Goal: Task Accomplishment & Management: Complete application form

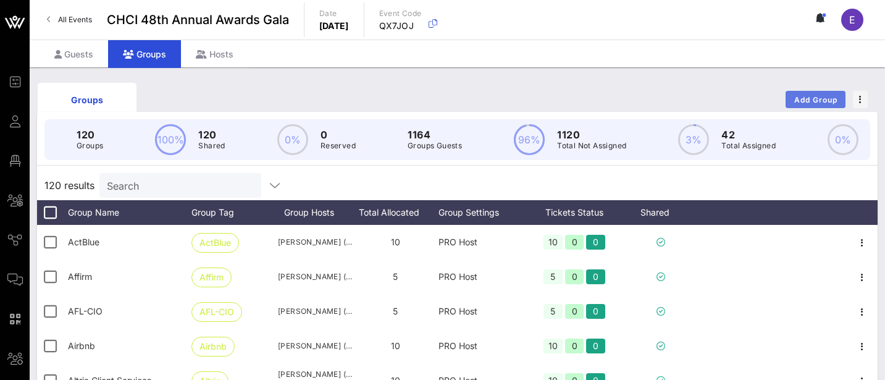
click at [821, 101] on span "Add Group" at bounding box center [816, 99] width 44 height 9
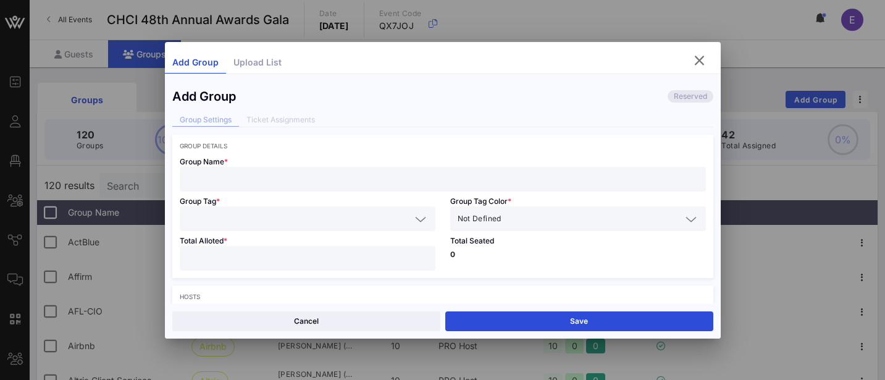
click at [342, 179] on input "text" at bounding box center [443, 179] width 512 height 16
type input "AARP"
click at [315, 213] on input "text" at bounding box center [299, 219] width 224 height 16
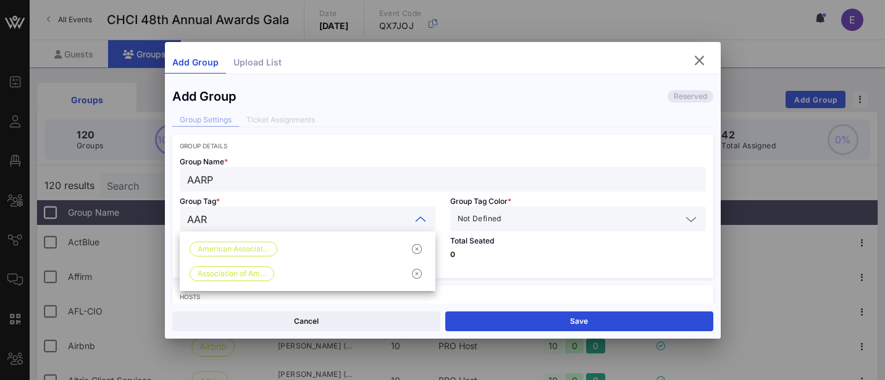
type input "AARP"
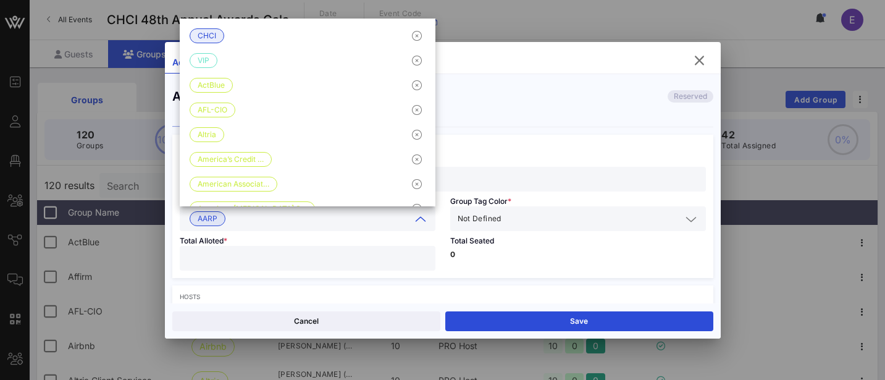
click at [538, 222] on input "text" at bounding box center [592, 219] width 177 height 16
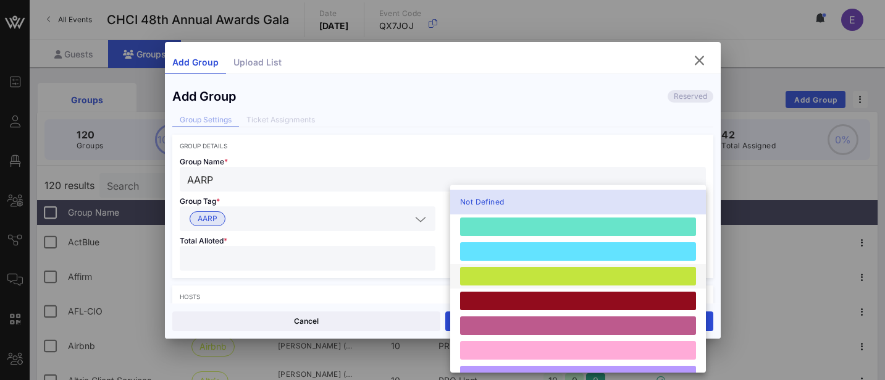
click at [508, 275] on div at bounding box center [578, 276] width 236 height 19
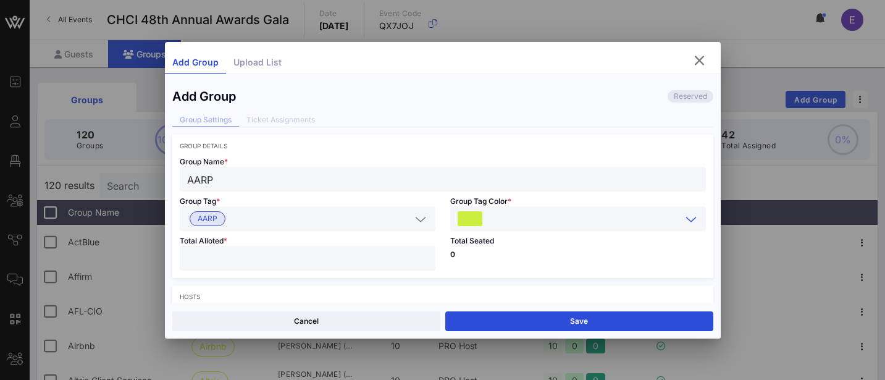
click at [366, 250] on input "number" at bounding box center [307, 258] width 241 height 16
type input "**"
click at [526, 254] on p "0" at bounding box center [578, 254] width 256 height 7
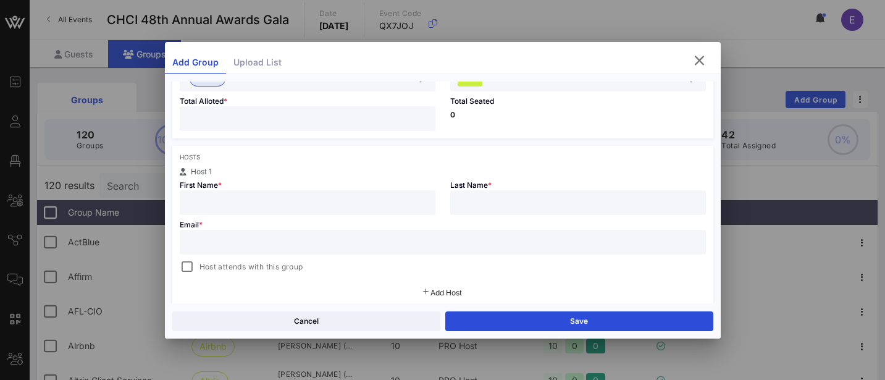
scroll to position [141, 0]
click at [289, 213] on div "Email * Host attends with this group" at bounding box center [442, 242] width 541 height 59
click at [275, 209] on div at bounding box center [307, 200] width 241 height 25
paste input "[PERSON_NAME]"
click at [237, 204] on input "[PERSON_NAME]" at bounding box center [307, 201] width 241 height 16
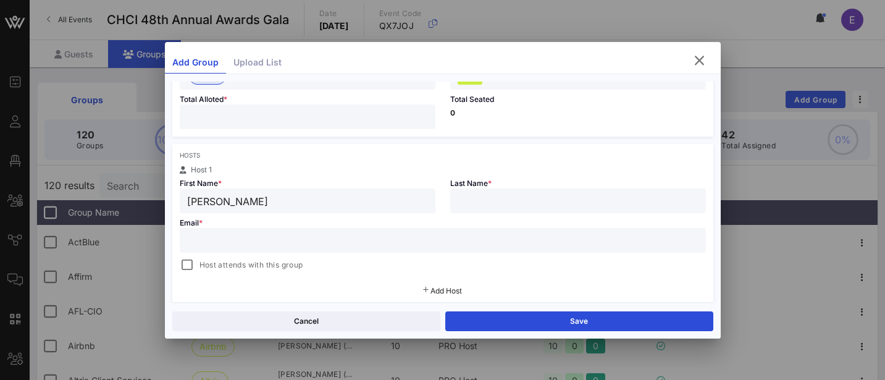
click at [237, 204] on input "[PERSON_NAME]" at bounding box center [307, 201] width 241 height 16
type input "[PERSON_NAME]"
paste input "[PERSON_NAME]"
type input "[PERSON_NAME]"
click at [332, 246] on input "text" at bounding box center [443, 240] width 512 height 16
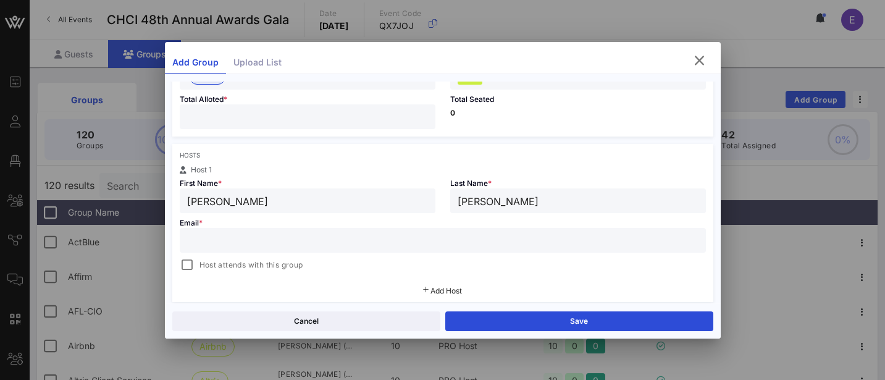
paste input "[EMAIL_ADDRESS][DOMAIN_NAME]"
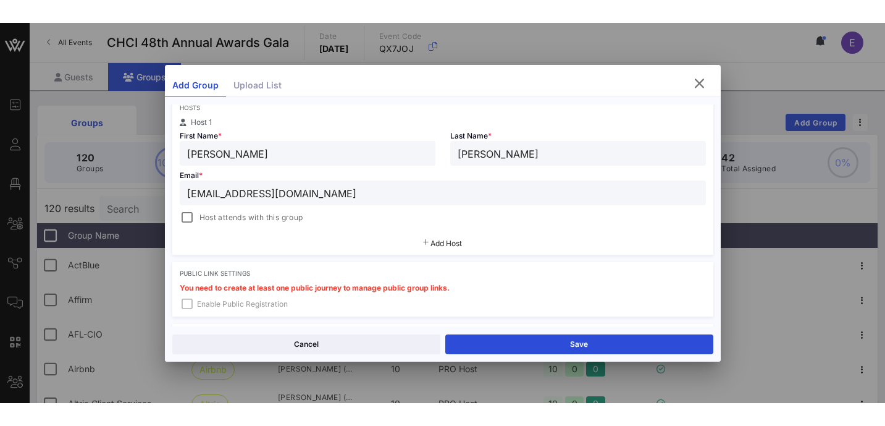
scroll to position [215, 0]
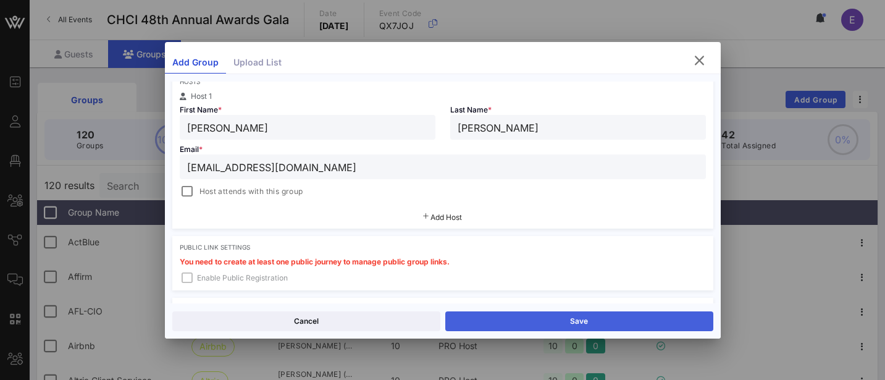
type input "[EMAIL_ADDRESS][DOMAIN_NAME]"
click at [558, 319] on button "Save" at bounding box center [579, 321] width 268 height 20
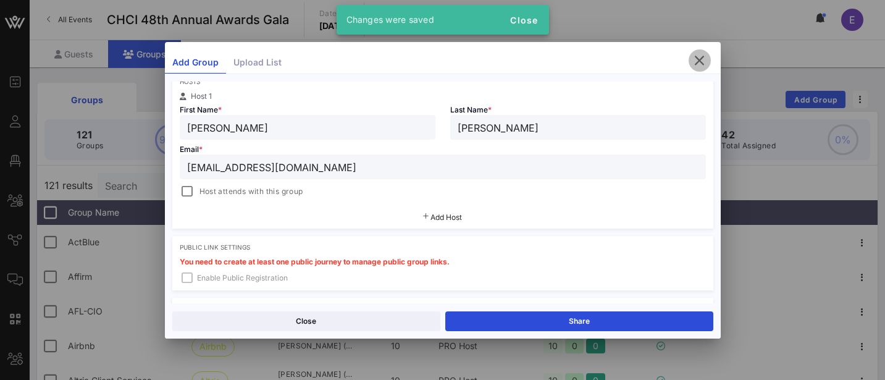
click at [702, 61] on icon "button" at bounding box center [700, 60] width 15 height 15
